Goal: Task Accomplishment & Management: Manage account settings

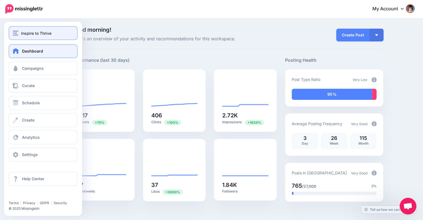
click at [48, 33] on span "Inspire to Thrive" at bounding box center [36, 33] width 30 height 6
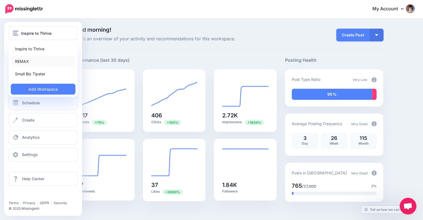
click at [37, 61] on link "REMAX" at bounding box center [43, 61] width 64 height 11
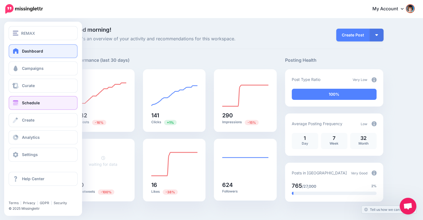
click at [22, 102] on link "Schedule" at bounding box center [43, 103] width 69 height 14
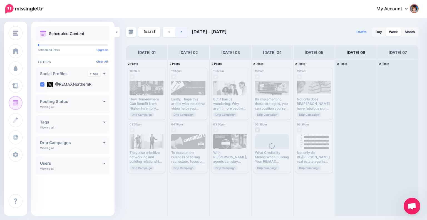
click at [183, 33] on link at bounding box center [181, 32] width 13 height 10
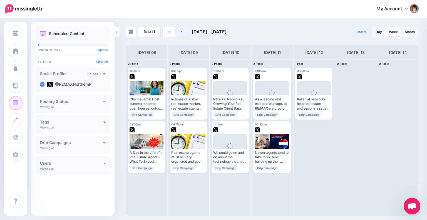
click at [181, 31] on link at bounding box center [181, 32] width 13 height 10
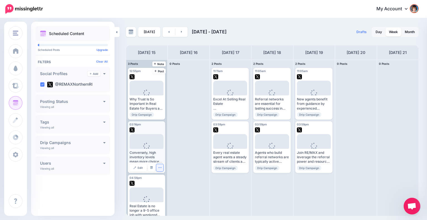
click at [158, 167] on icon "button" at bounding box center [159, 167] width 3 height 1
click at [140, 167] on span "Edit" at bounding box center [140, 167] width 5 height 3
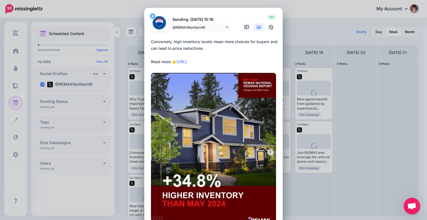
click at [213, 20] on p "Sending: [DATE] 15:16" at bounding box center [200, 19] width 61 height 6
click at [374, 113] on div "Edit Post Loading Sending: [DATE] 15:16 @REMAXNorthernRI" at bounding box center [213, 110] width 427 height 220
click at [366, 139] on div "Edit Post Loading Sending: [DATE] 15:16 @REMAXNorthernRI" at bounding box center [213, 110] width 427 height 220
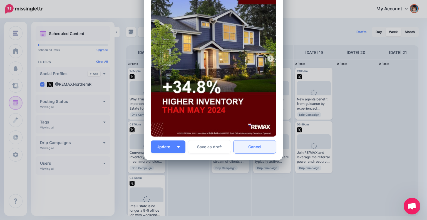
click at [254, 144] on link "Cancel" at bounding box center [254, 146] width 43 height 13
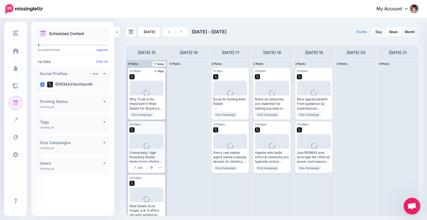
scroll to position [0, 0]
click at [150, 166] on img at bounding box center [151, 167] width 3 height 3
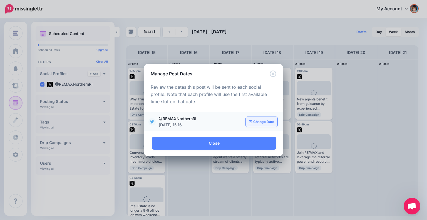
click at [255, 122] on link "Change Date" at bounding box center [262, 122] width 32 height 10
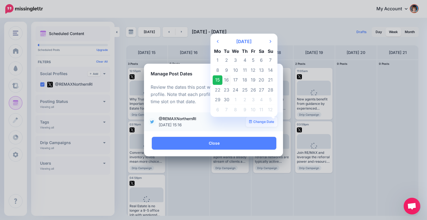
click at [225, 80] on td "16" at bounding box center [226, 80] width 8 height 10
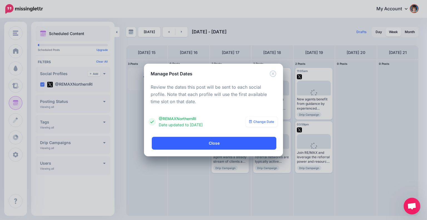
click at [215, 144] on link "Close" at bounding box center [214, 143] width 124 height 13
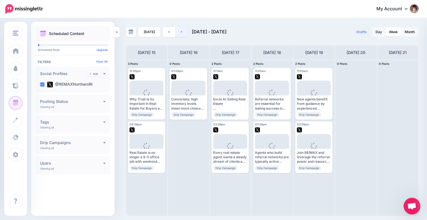
click at [181, 31] on link at bounding box center [181, 32] width 13 height 10
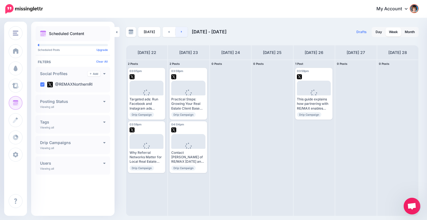
click at [184, 33] on link at bounding box center [181, 32] width 13 height 10
